Goal: Task Accomplishment & Management: Manage account settings

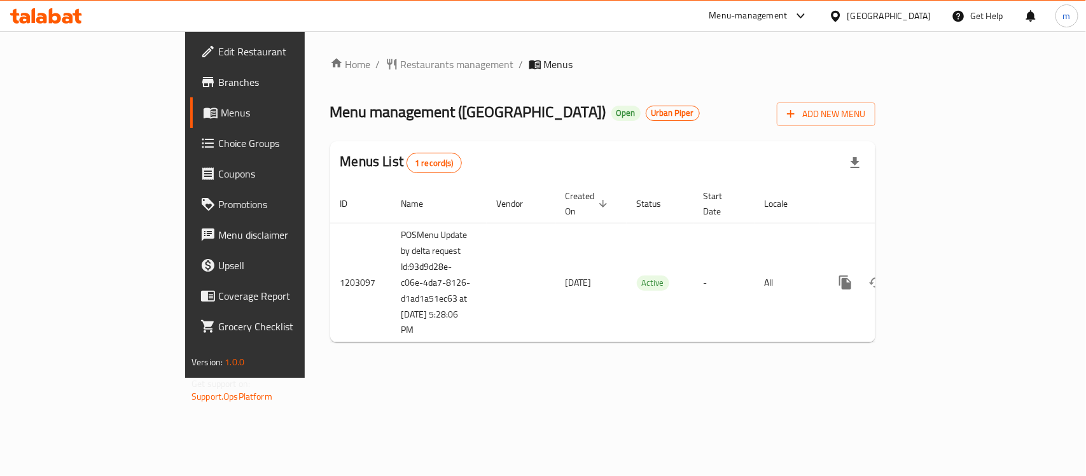
click at [61, 26] on div at bounding box center [46, 15] width 92 height 25
click at [218, 55] on span "Edit Restaurant" at bounding box center [287, 51] width 138 height 15
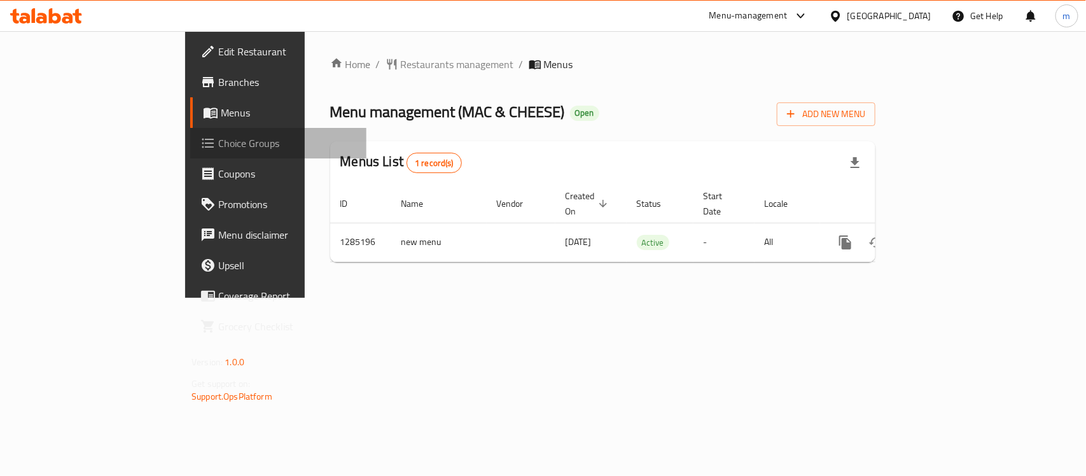
click at [218, 139] on span "Choice Groups" at bounding box center [287, 142] width 138 height 15
